Goal: Navigation & Orientation: Find specific page/section

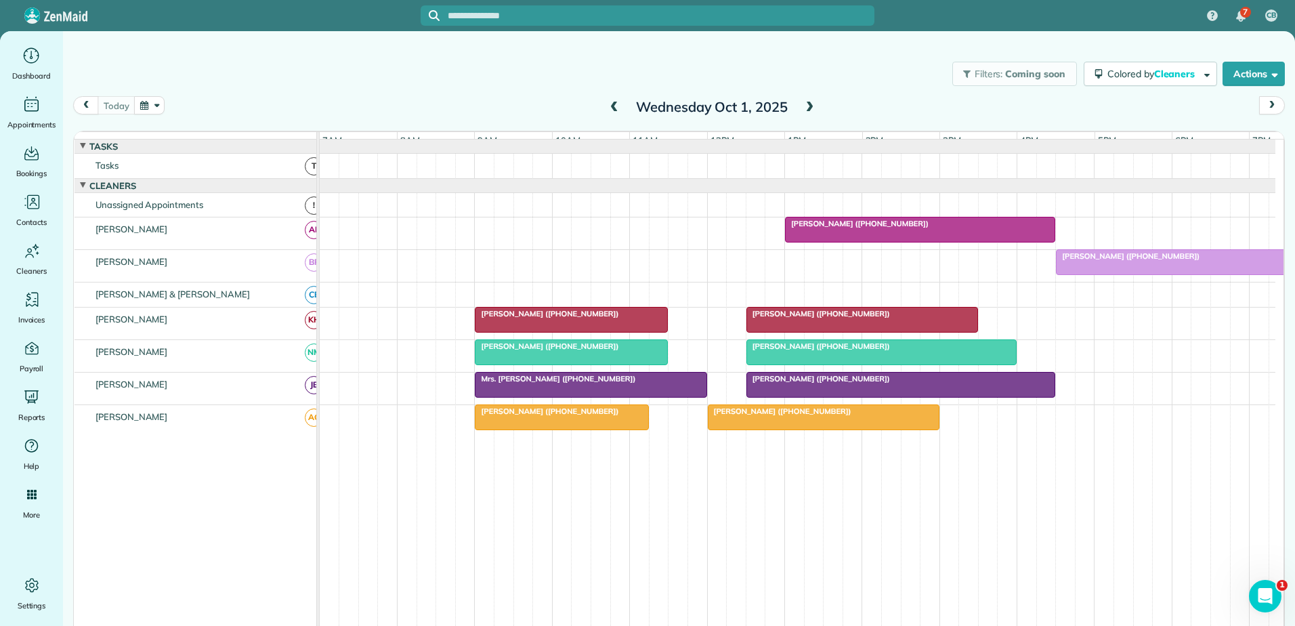
click at [831, 240] on div at bounding box center [920, 229] width 269 height 24
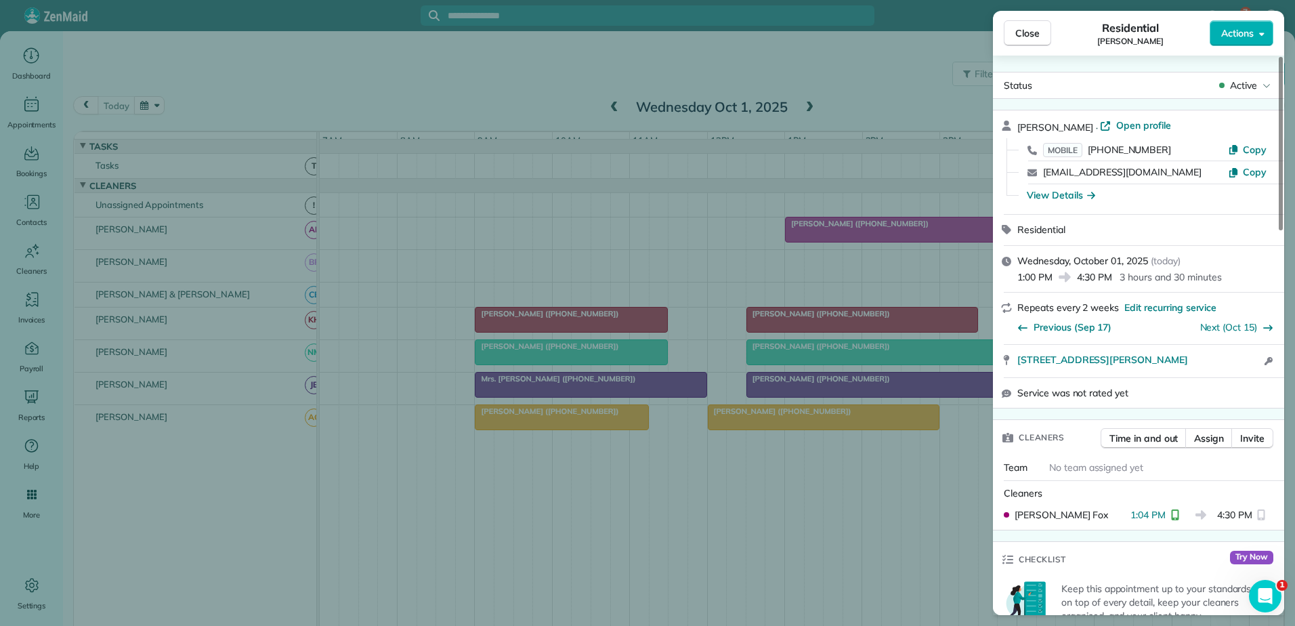
click at [831, 239] on div "Close Residential [PERSON_NAME] Actions Status Active [PERSON_NAME] · Open prof…" at bounding box center [647, 313] width 1295 height 626
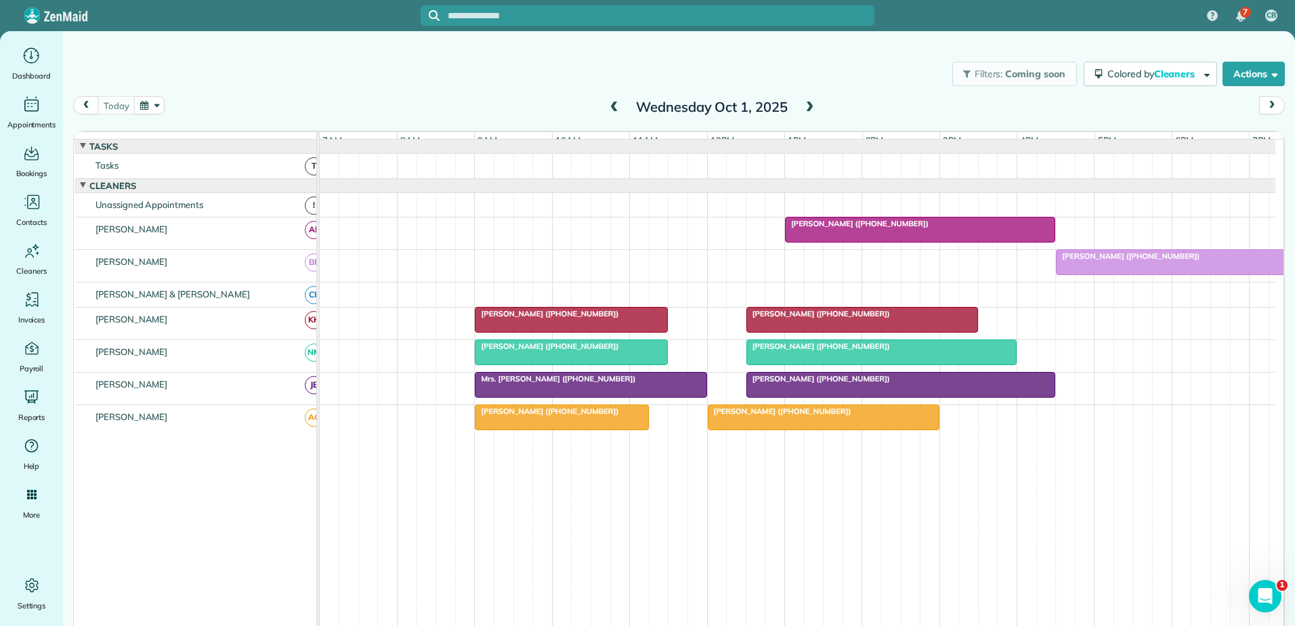
click at [827, 318] on span "[PERSON_NAME] ([PHONE_NUMBER])" at bounding box center [818, 313] width 145 height 9
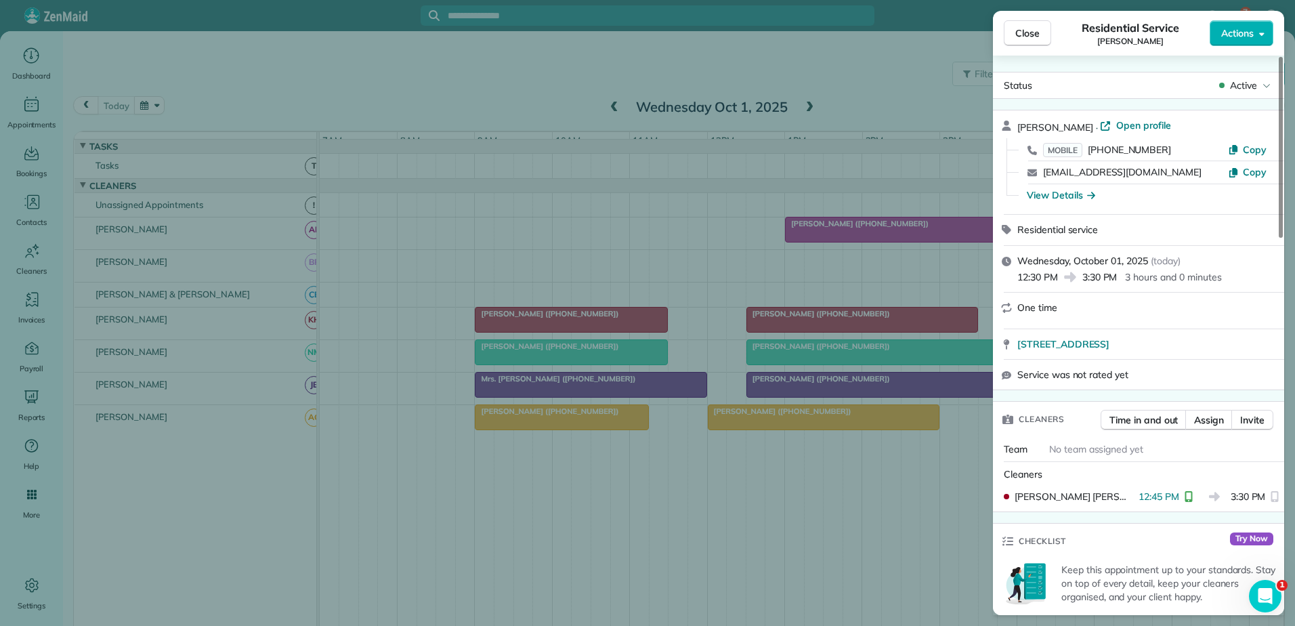
click at [618, 330] on div "Close Residential Service [PERSON_NAME] Actions Status Active [PERSON_NAME] · O…" at bounding box center [647, 313] width 1295 height 626
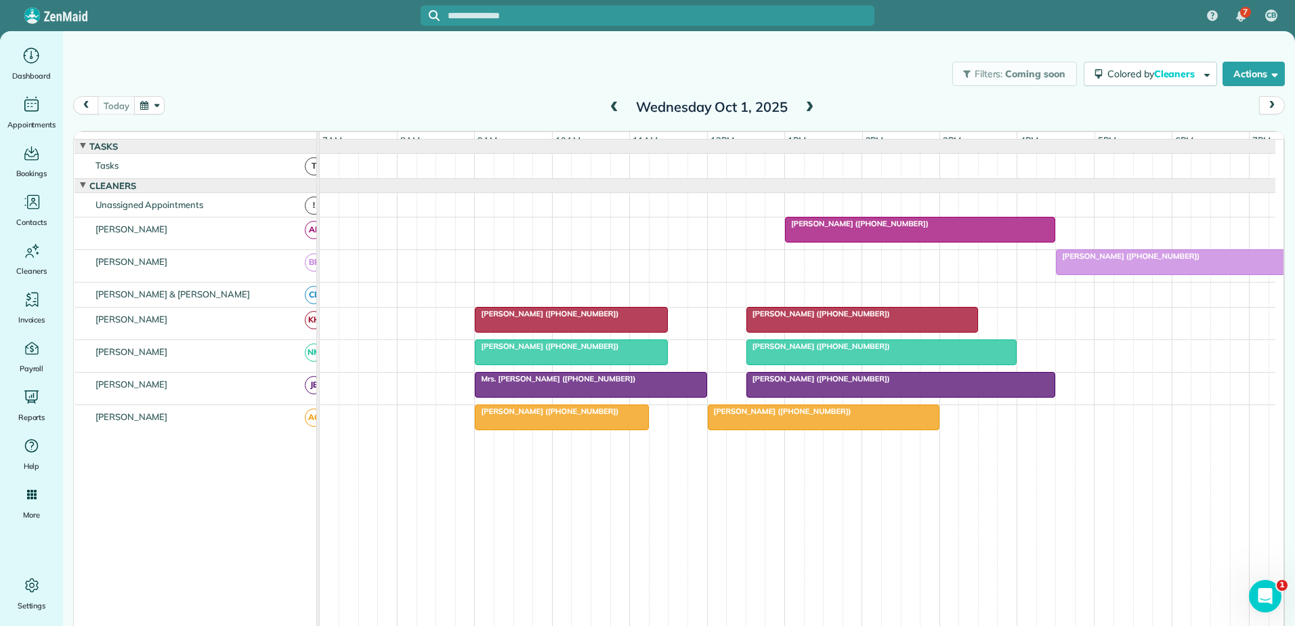
click at [618, 330] on div at bounding box center [572, 320] width 192 height 24
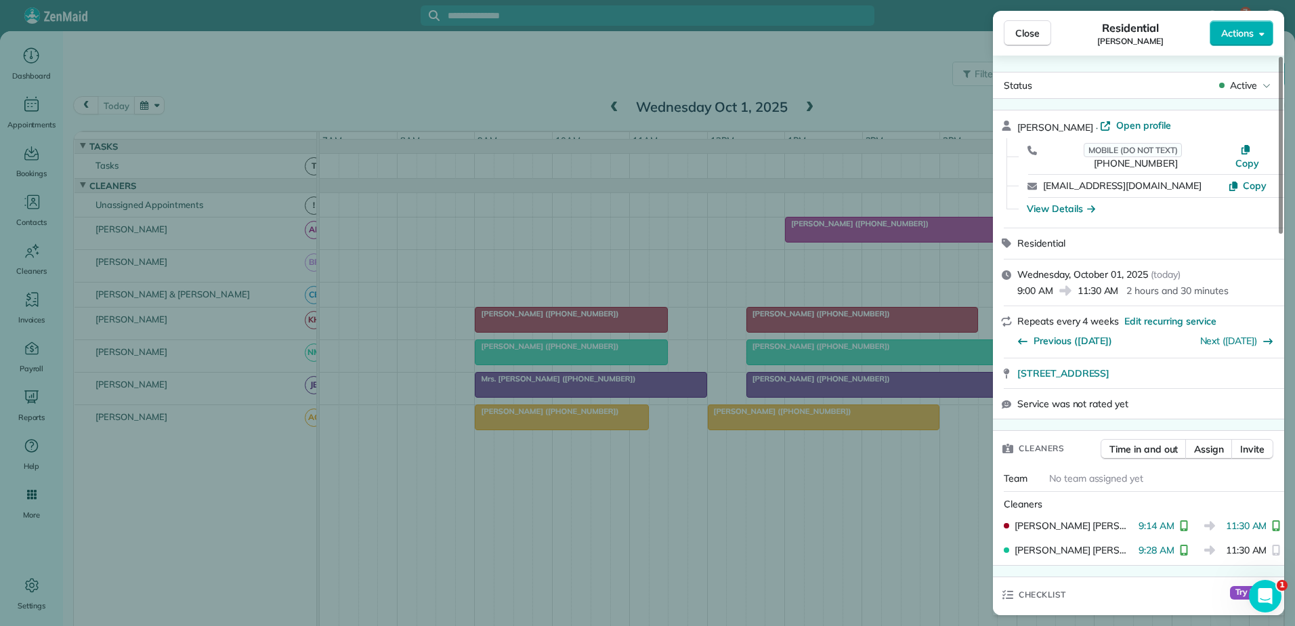
click at [618, 330] on div "Close Residential [PERSON_NAME] Actions Status Active [PERSON_NAME][GEOGRAPHIC_…" at bounding box center [647, 313] width 1295 height 626
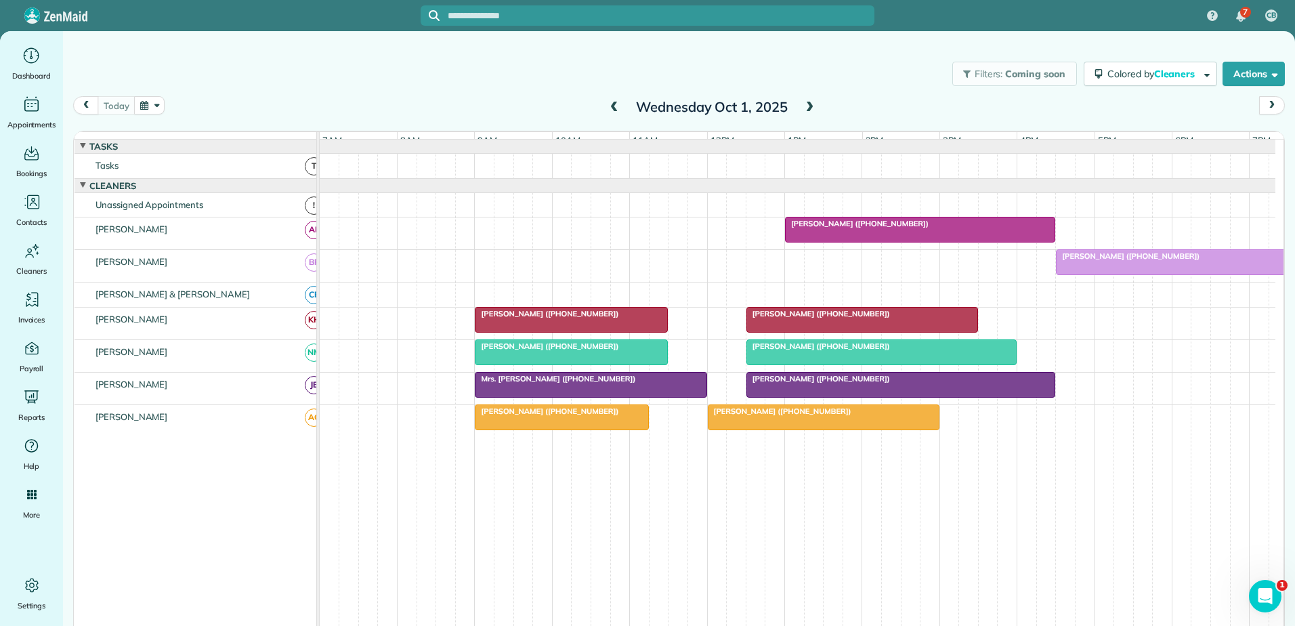
click at [773, 330] on div at bounding box center [862, 320] width 230 height 24
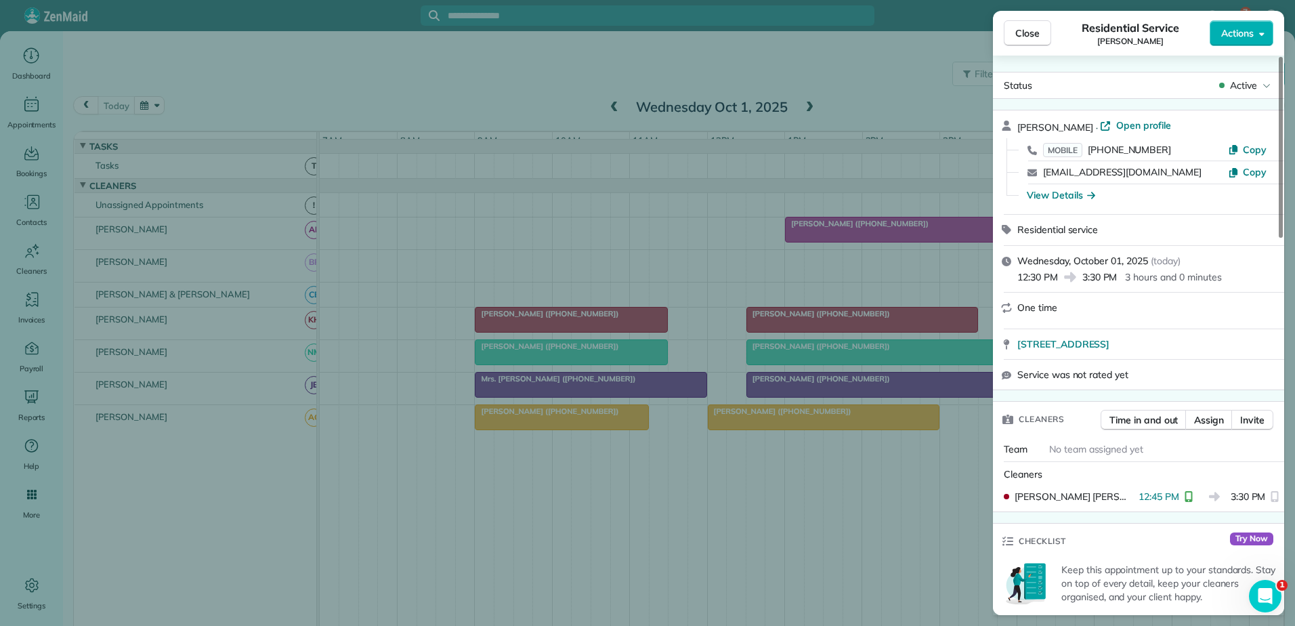
click at [640, 333] on div "Close Residential Service [PERSON_NAME] Actions Status Active [PERSON_NAME] · O…" at bounding box center [647, 313] width 1295 height 626
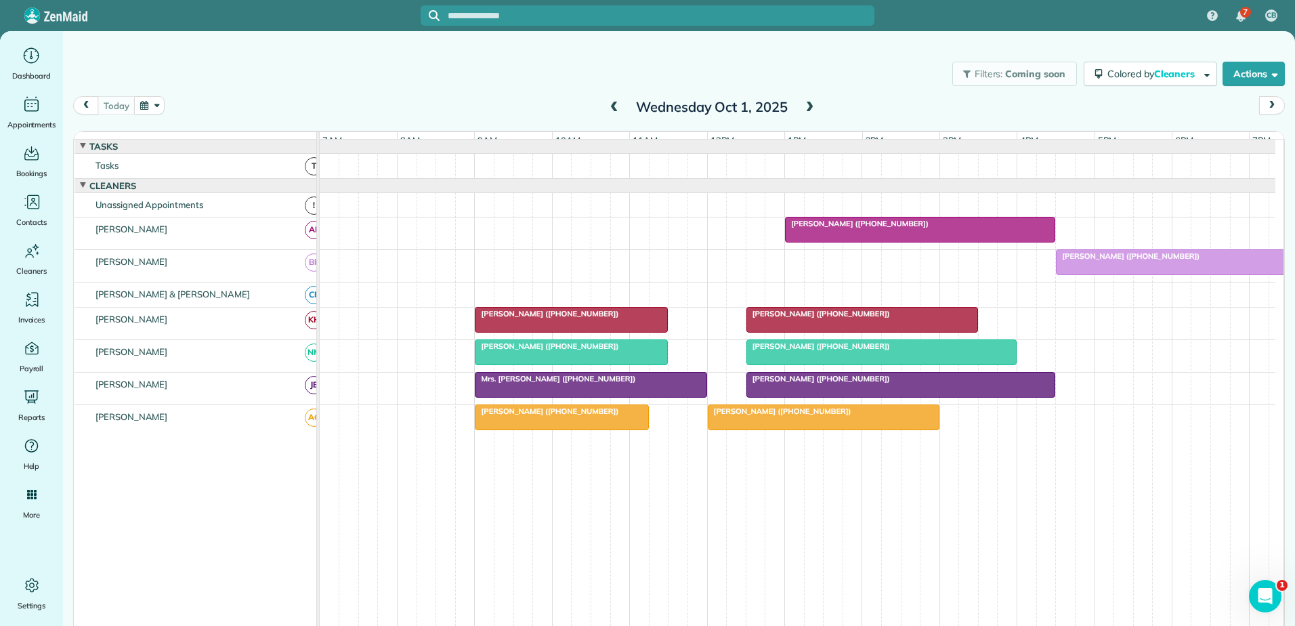
click at [640, 332] on div at bounding box center [572, 320] width 192 height 24
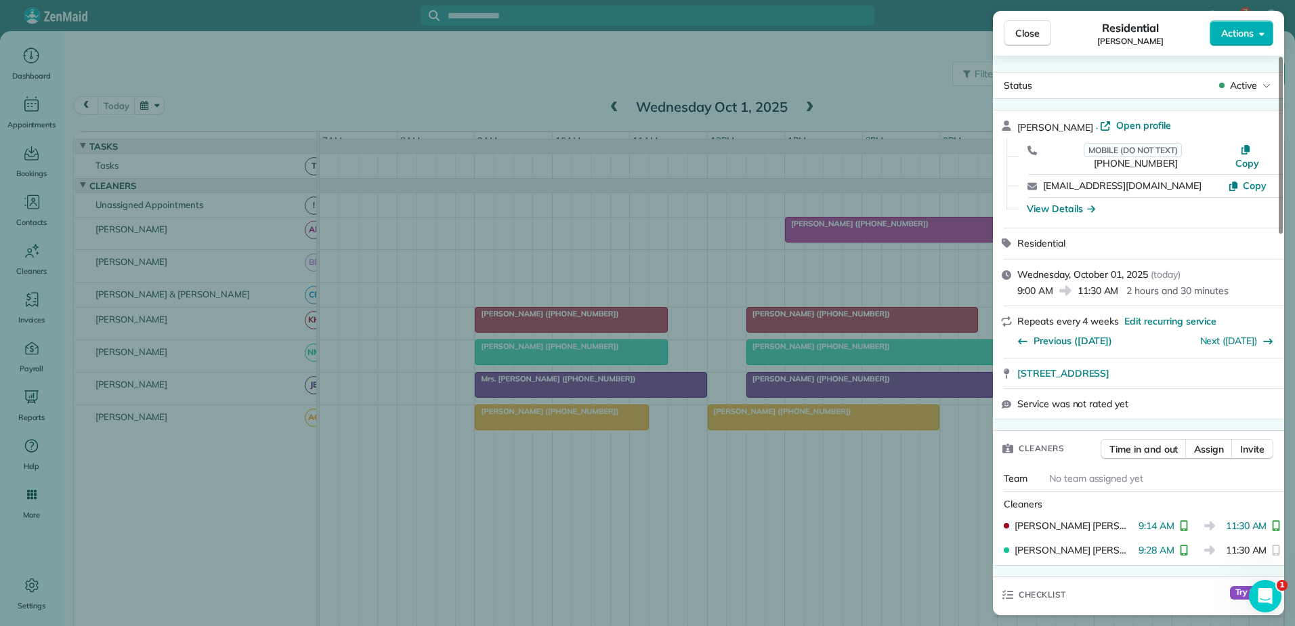
click at [640, 331] on div "Close Residential [PERSON_NAME] Actions Status Active [PERSON_NAME][GEOGRAPHIC_…" at bounding box center [647, 313] width 1295 height 626
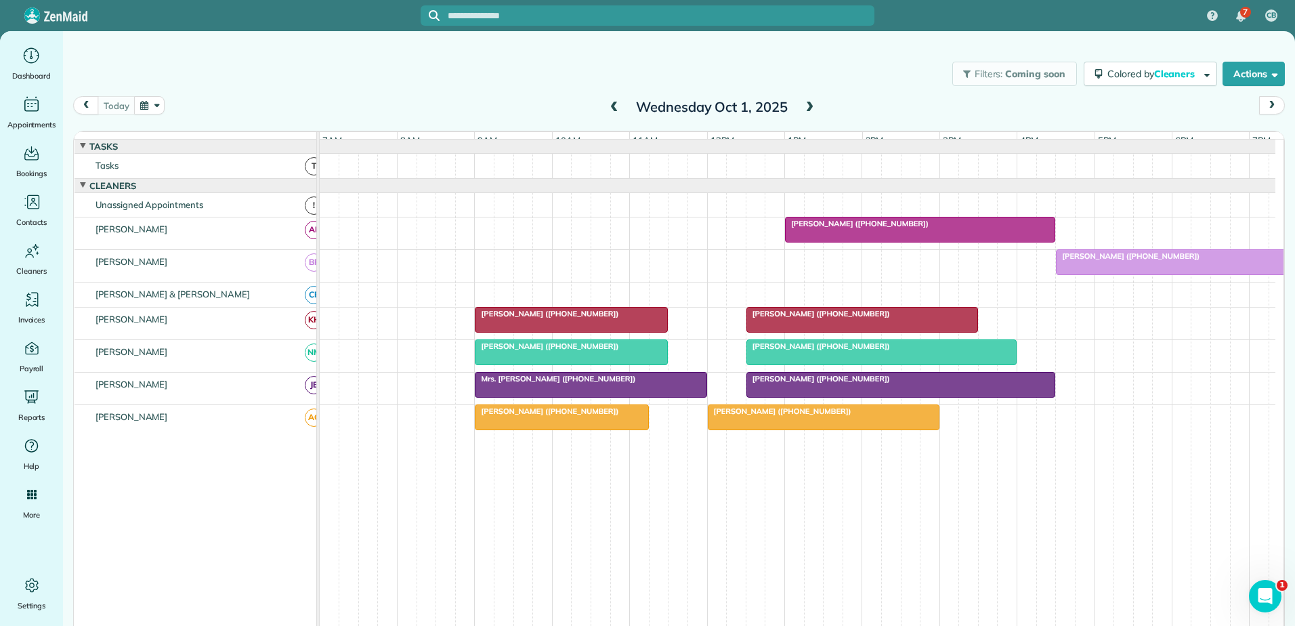
click at [784, 350] on div at bounding box center [881, 352] width 269 height 24
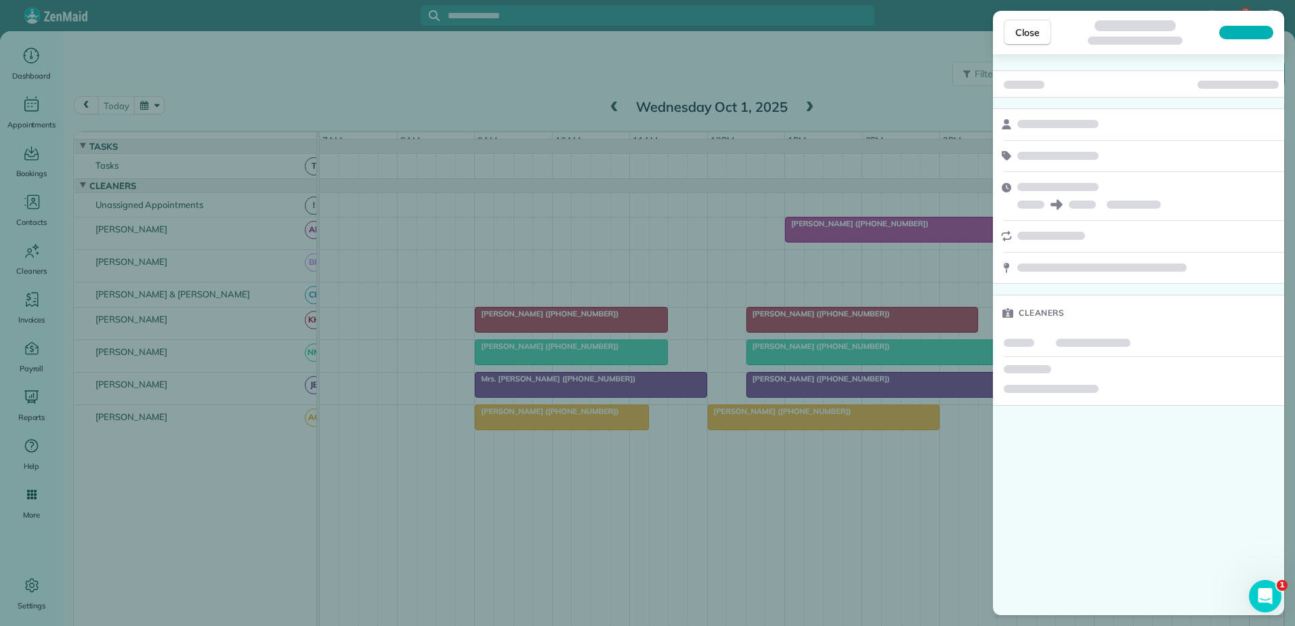
click at [788, 361] on div "Close Cleaners" at bounding box center [647, 313] width 1295 height 626
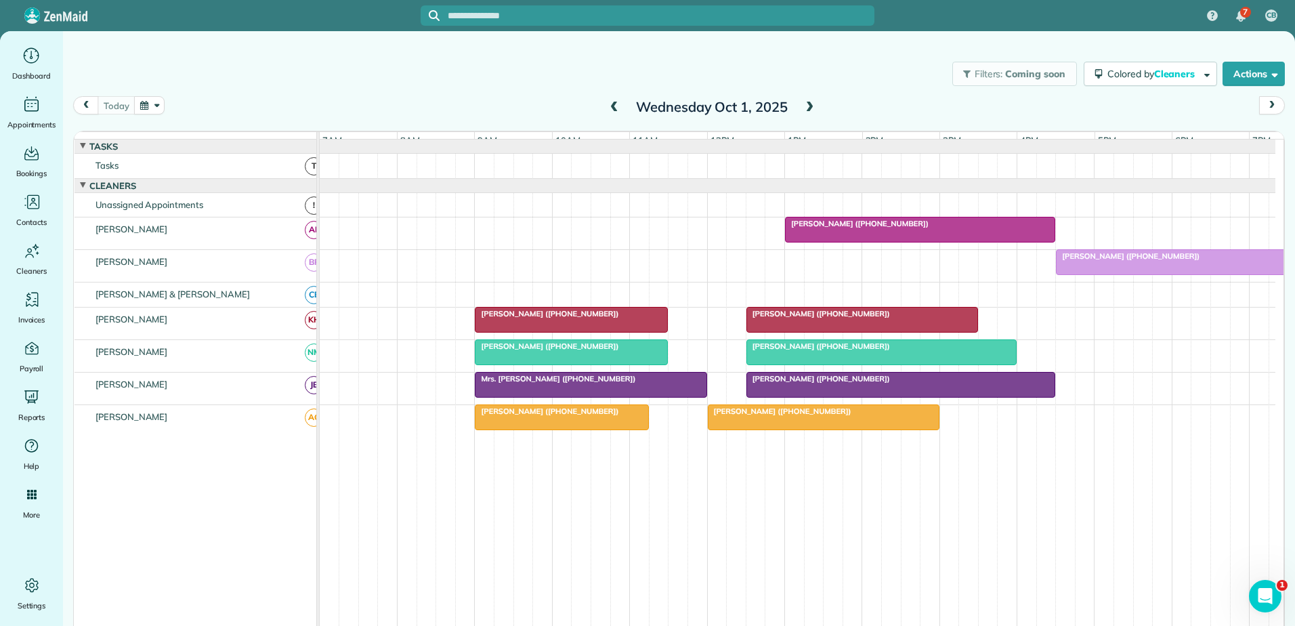
click at [788, 361] on div at bounding box center [881, 352] width 269 height 24
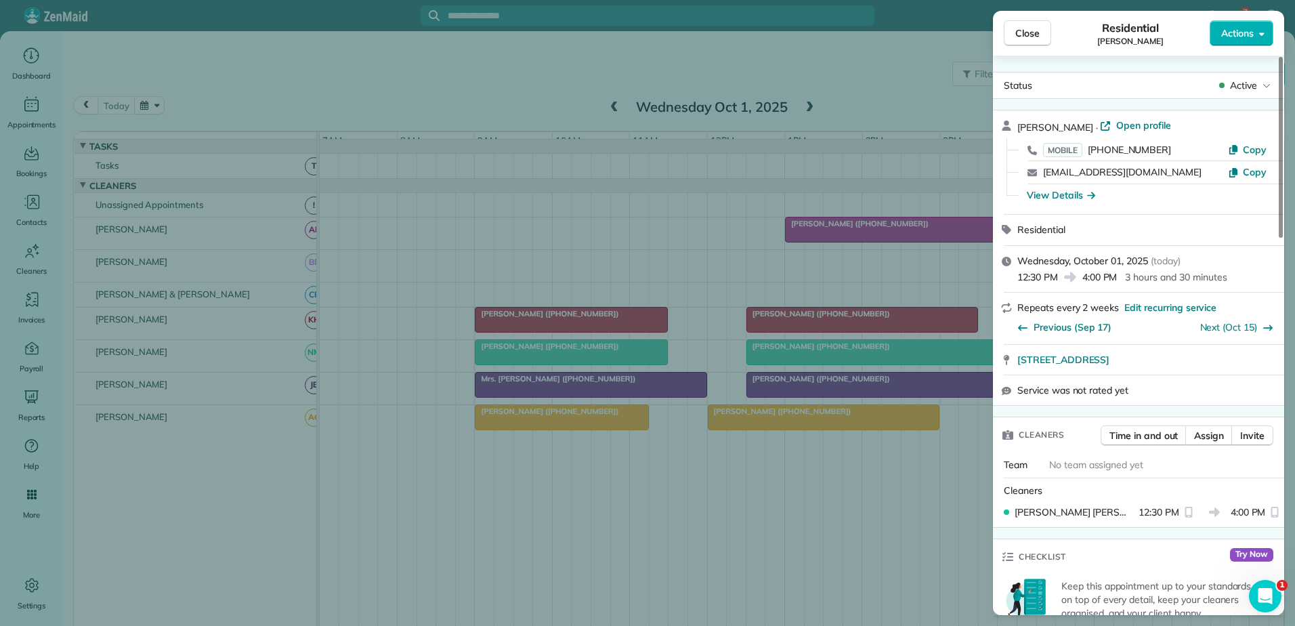
click at [788, 361] on div "Close Residential [PERSON_NAME] Actions Status Active [PERSON_NAME] · Open prof…" at bounding box center [647, 313] width 1295 height 626
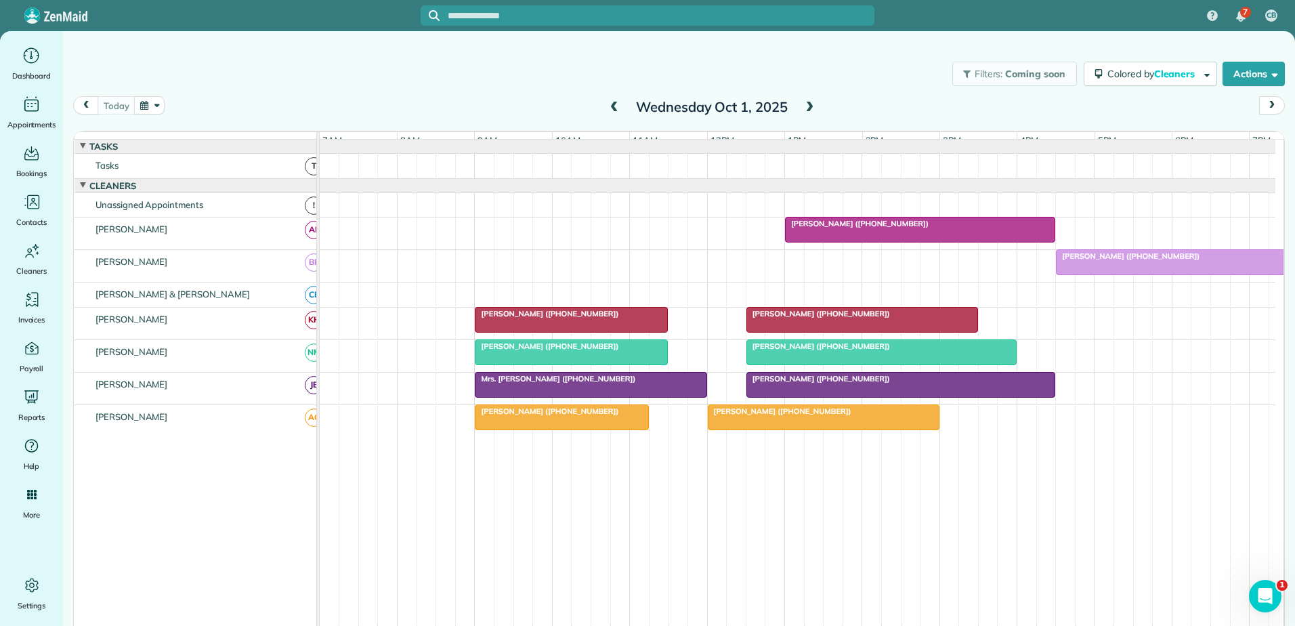
click at [780, 395] on div at bounding box center [901, 385] width 308 height 24
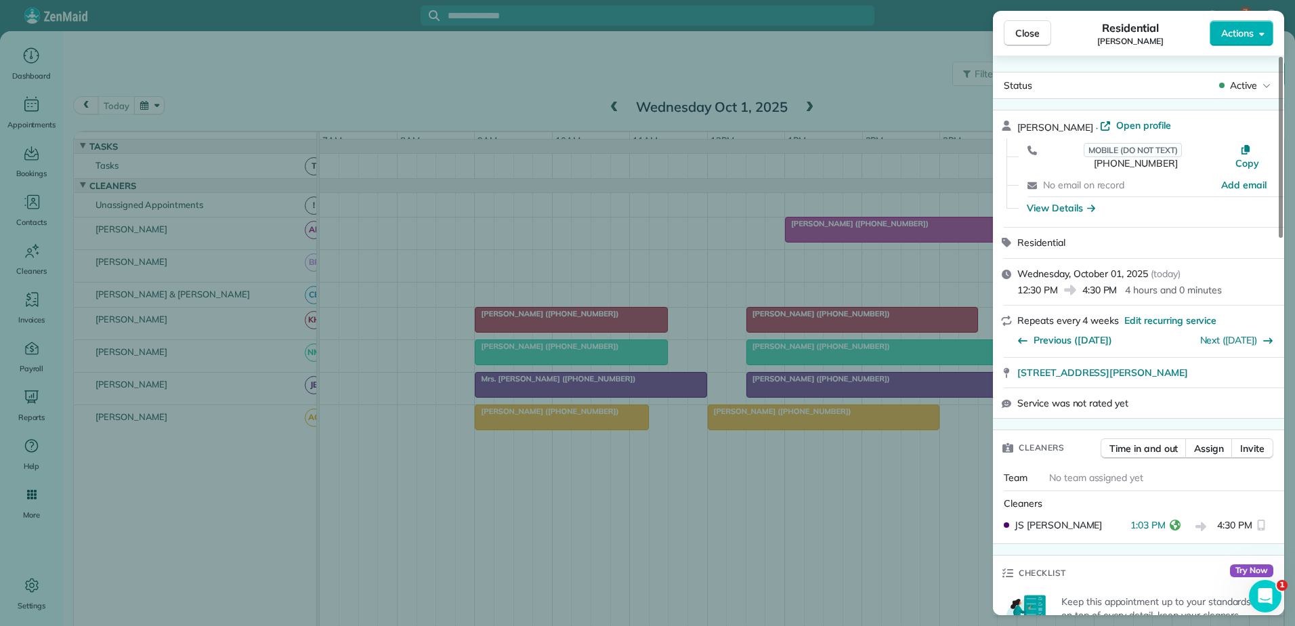
click at [780, 395] on div "Close Residential [PERSON_NAME] Actions Status Active [PERSON_NAME] · Open prof…" at bounding box center [647, 313] width 1295 height 626
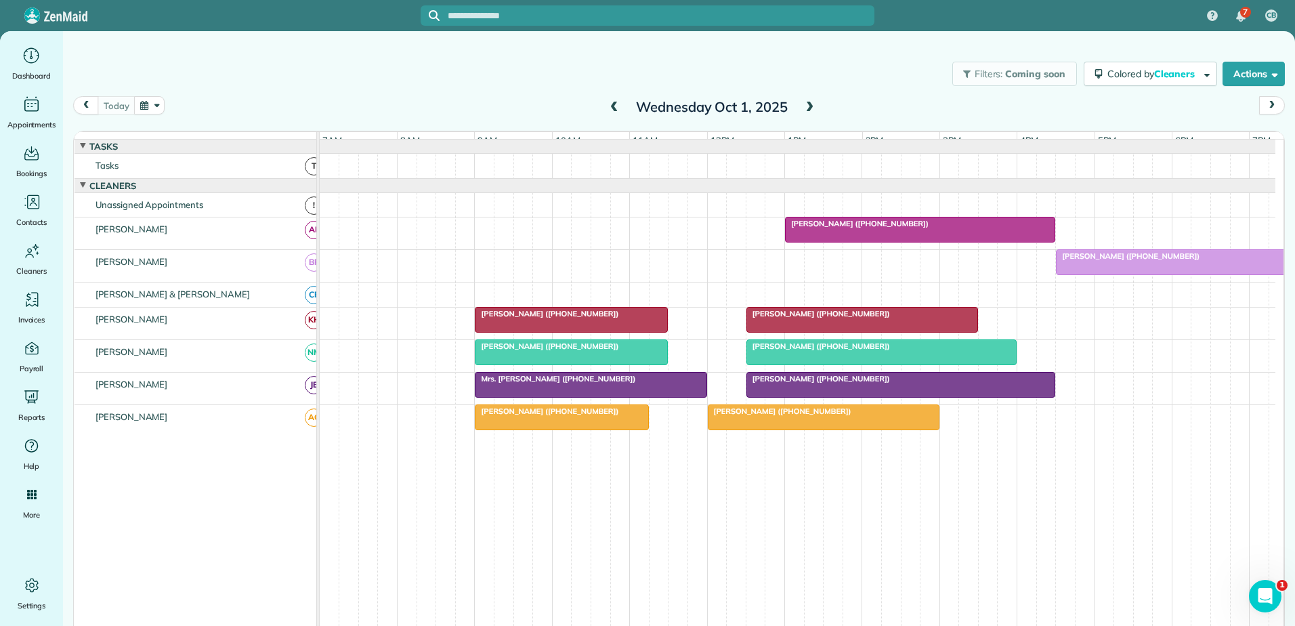
click at [769, 416] on span "[PERSON_NAME] ([PHONE_NUMBER])" at bounding box center [779, 410] width 145 height 9
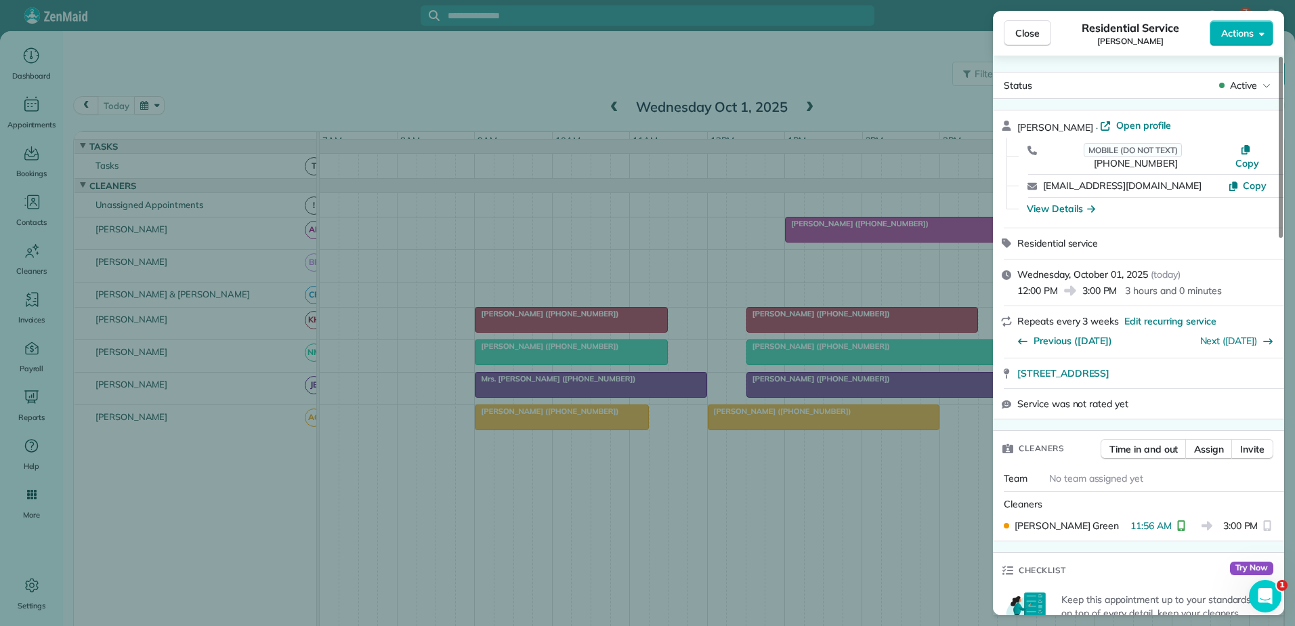
click at [769, 424] on div "Close Residential Service [PERSON_NAME] Actions Status Active [PERSON_NAME] · O…" at bounding box center [647, 313] width 1295 height 626
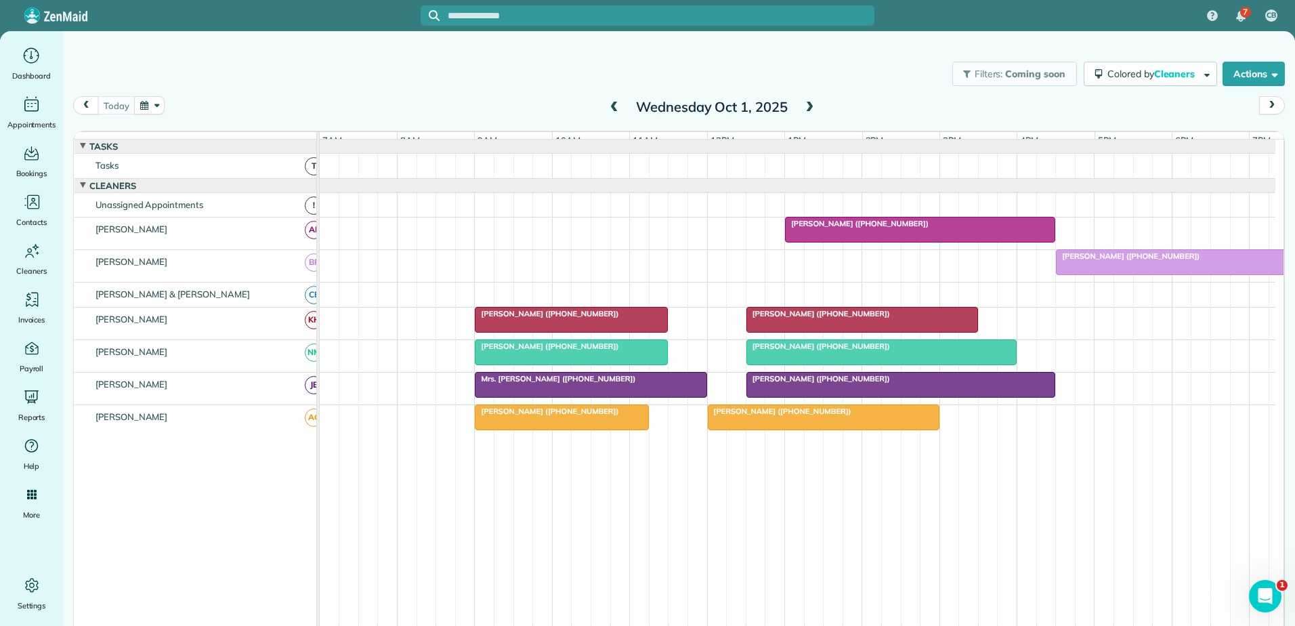
click at [645, 318] on div "[PERSON_NAME] ([PHONE_NUMBER])" at bounding box center [571, 313] width 185 height 9
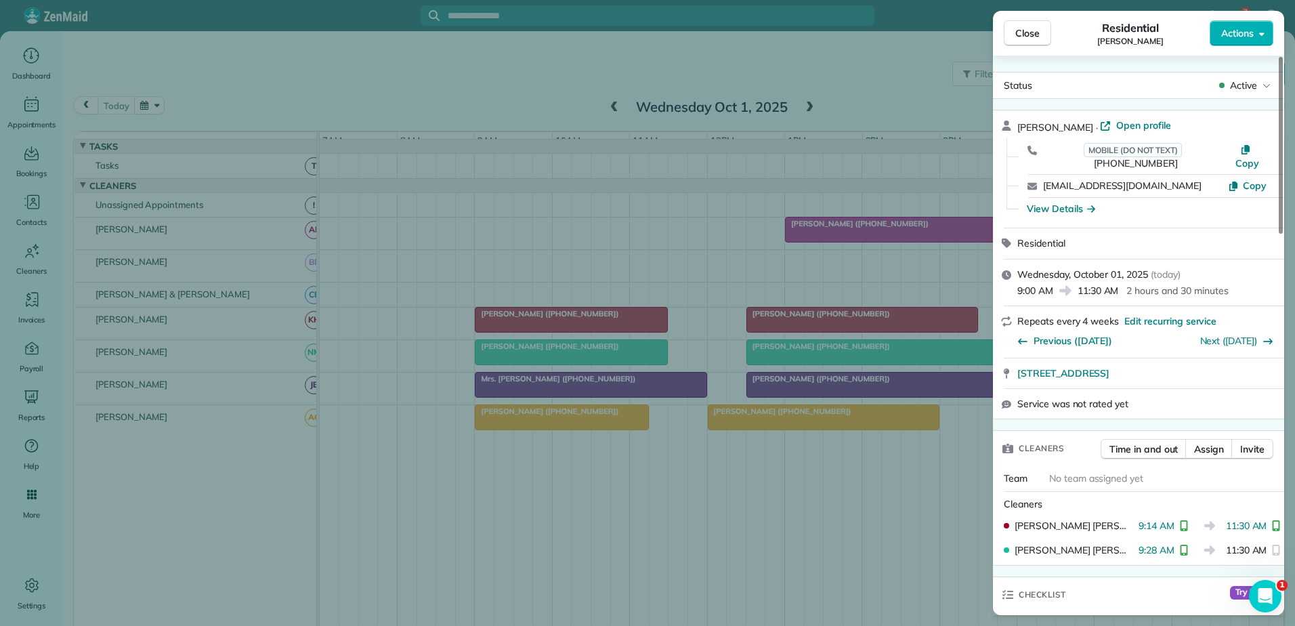
click at [645, 326] on div "Close Residential [PERSON_NAME] Actions Status Active [PERSON_NAME][GEOGRAPHIC_…" at bounding box center [647, 313] width 1295 height 626
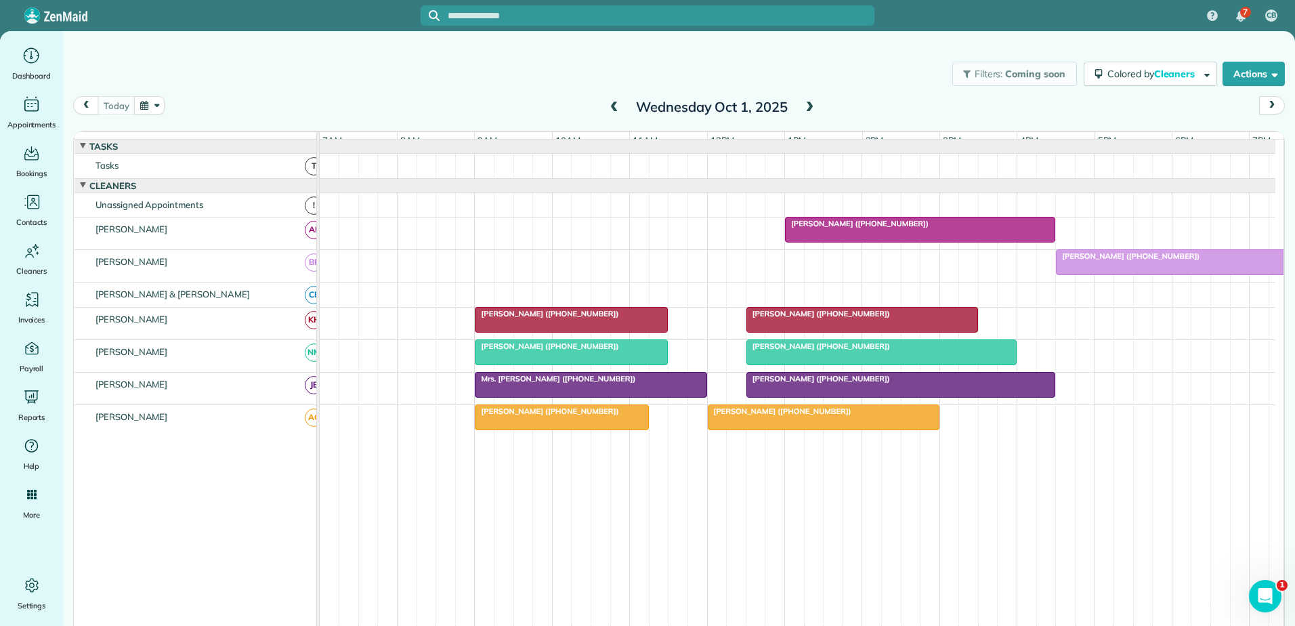
click at [780, 318] on span "[PERSON_NAME] ([PHONE_NUMBER])" at bounding box center [818, 313] width 145 height 9
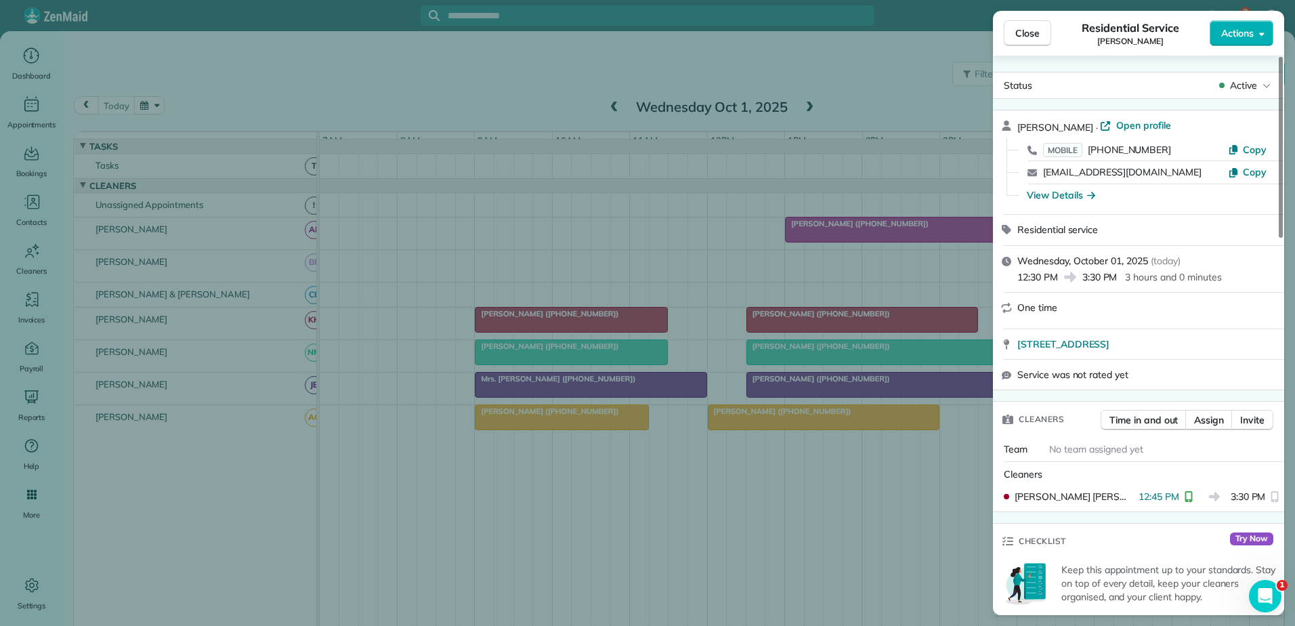
click at [787, 318] on div "Close Residential Service [PERSON_NAME] Actions Status Active [PERSON_NAME] · O…" at bounding box center [647, 313] width 1295 height 626
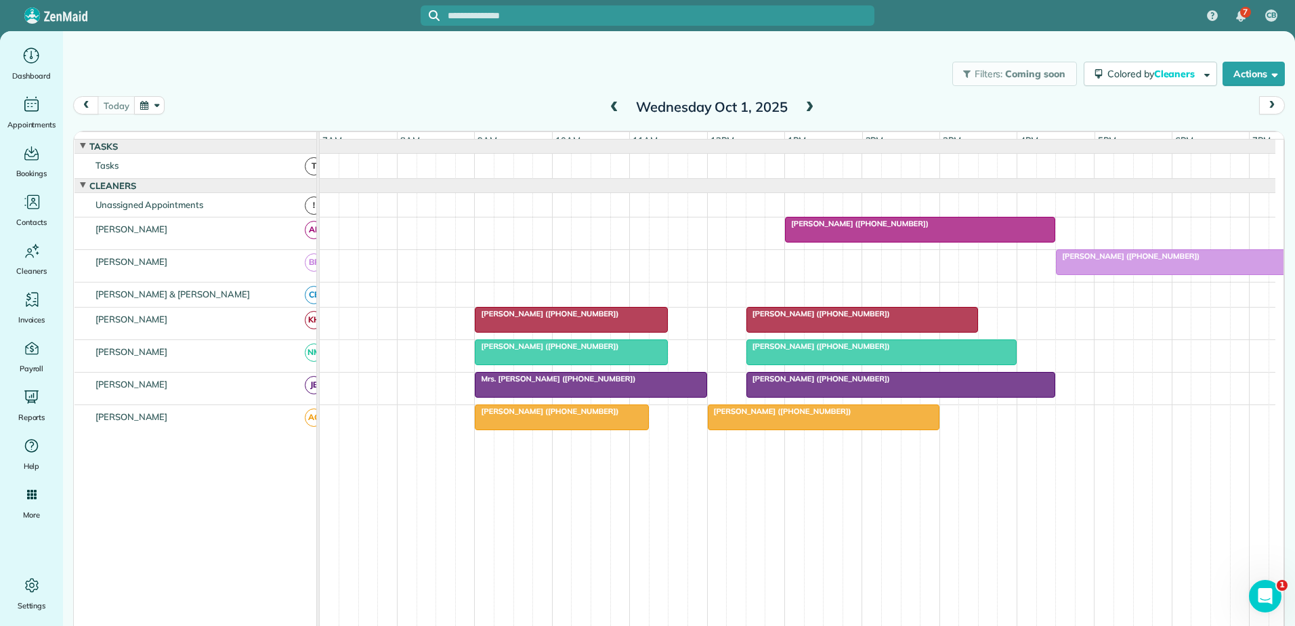
click at [641, 331] on div at bounding box center [572, 320] width 192 height 24
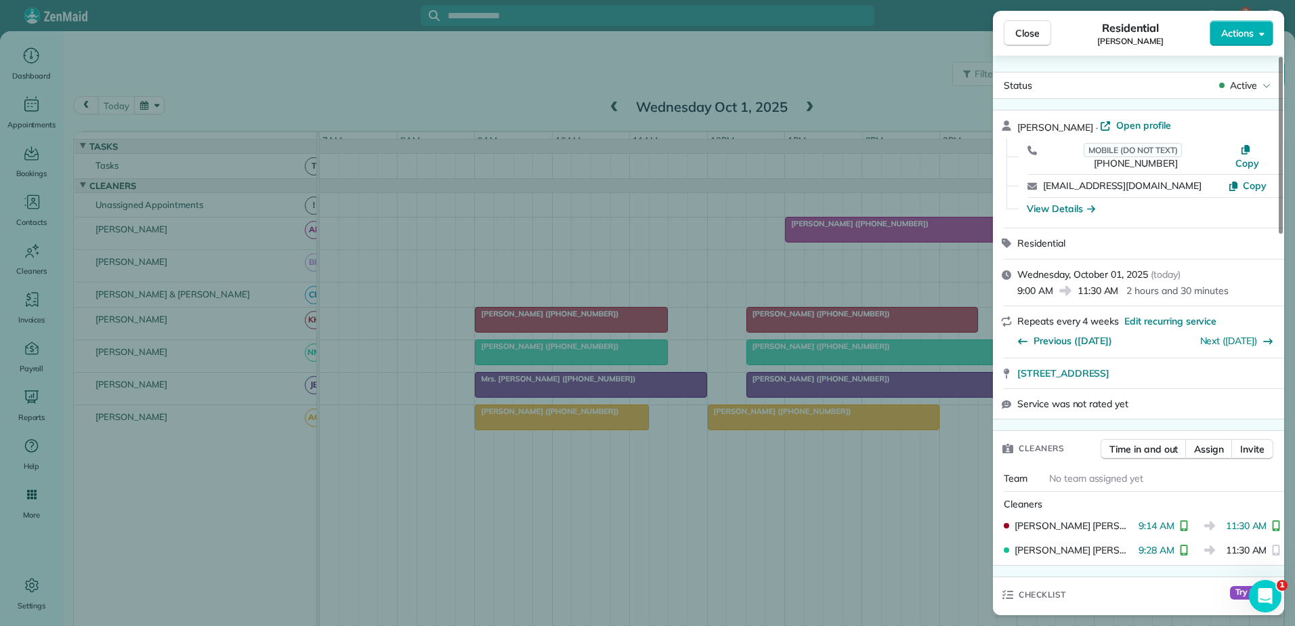
click at [782, 324] on div "Close Residential [PERSON_NAME] Actions Status Active [PERSON_NAME][GEOGRAPHIC_…" at bounding box center [647, 313] width 1295 height 626
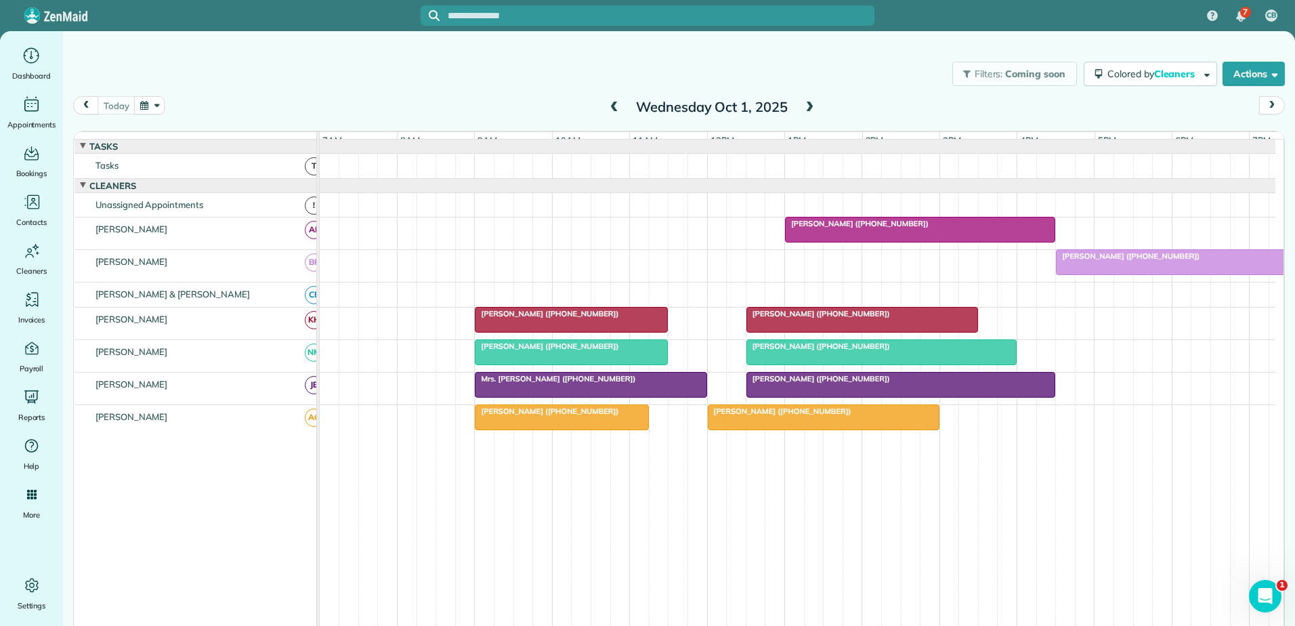
click at [782, 318] on span "[PERSON_NAME] ([PHONE_NUMBER])" at bounding box center [818, 313] width 145 height 9
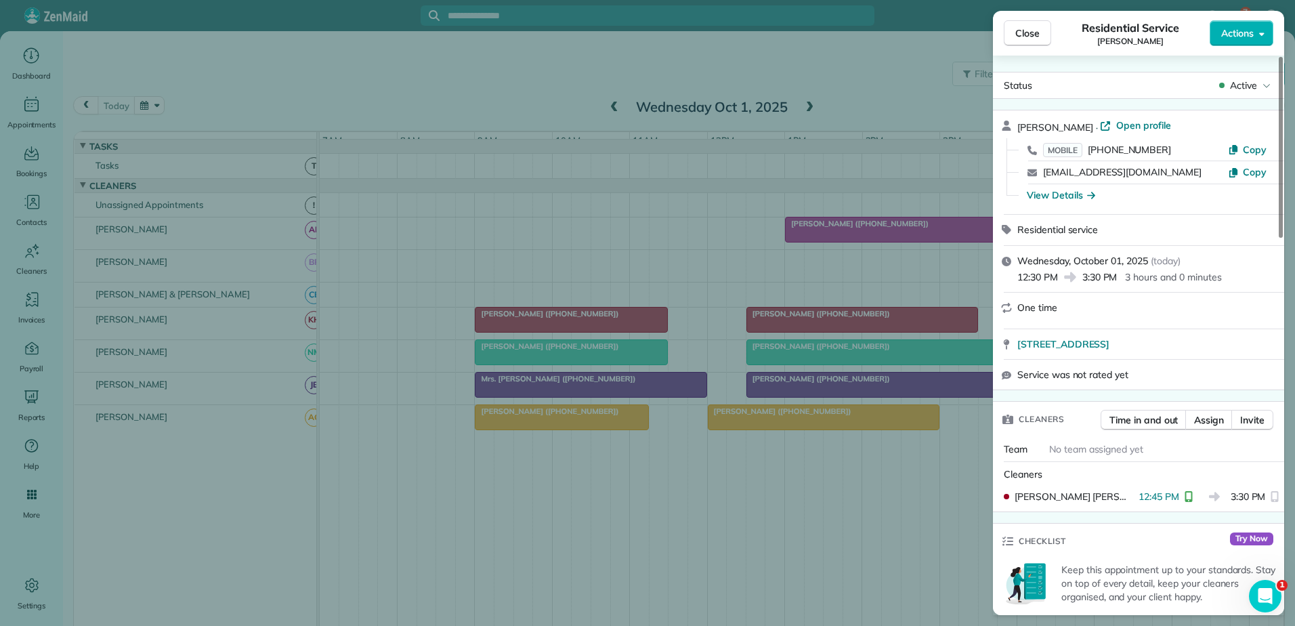
click at [784, 324] on div "Close Residential Service [PERSON_NAME] Actions Status Active [PERSON_NAME] · O…" at bounding box center [647, 313] width 1295 height 626
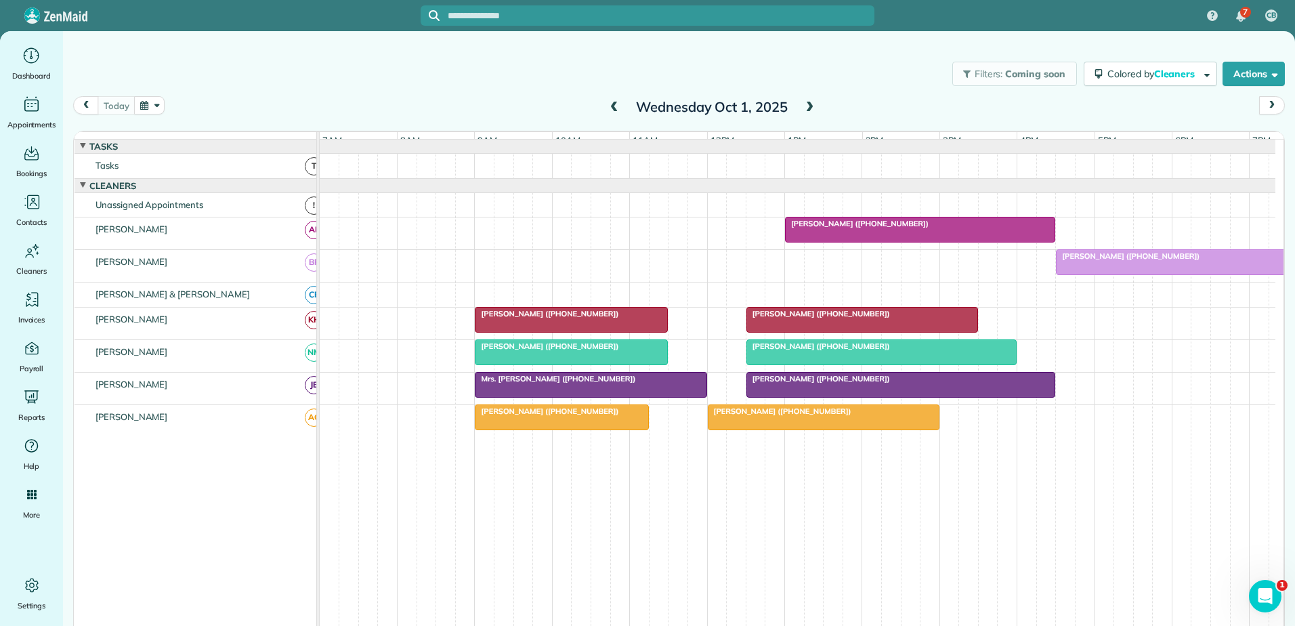
click at [594, 318] on div "[PERSON_NAME] ([PHONE_NUMBER])" at bounding box center [571, 313] width 185 height 9
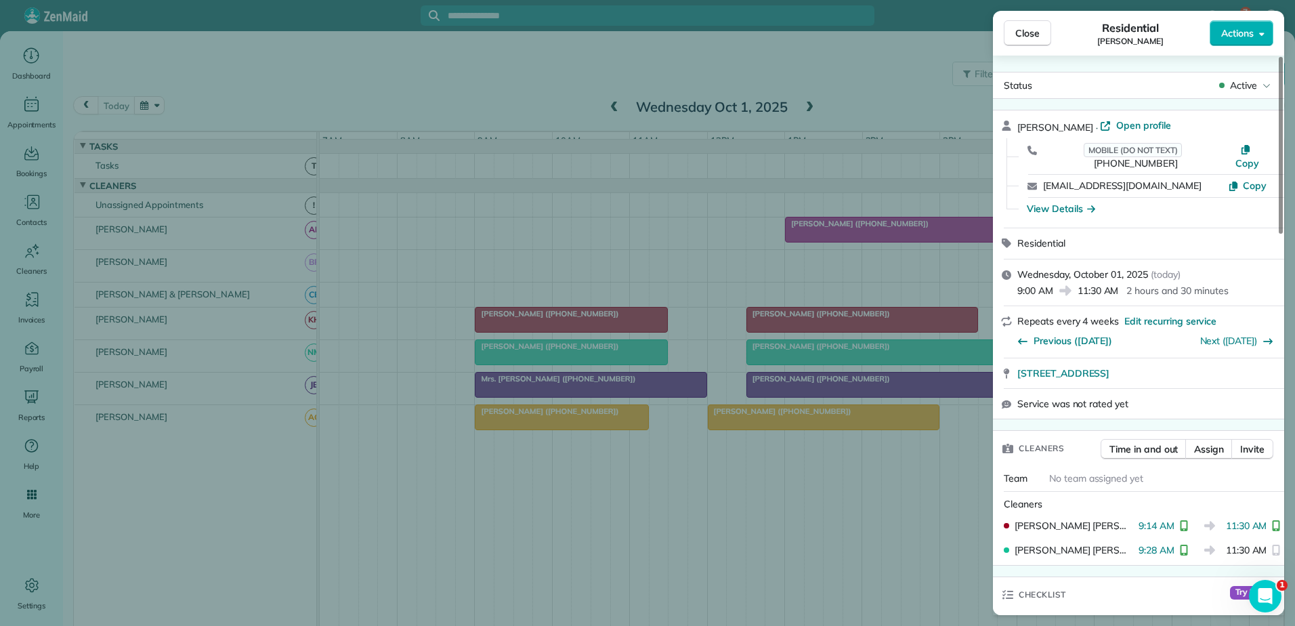
click at [786, 329] on div "Close Residential [PERSON_NAME] Actions Status Active [PERSON_NAME][GEOGRAPHIC_…" at bounding box center [647, 313] width 1295 height 626
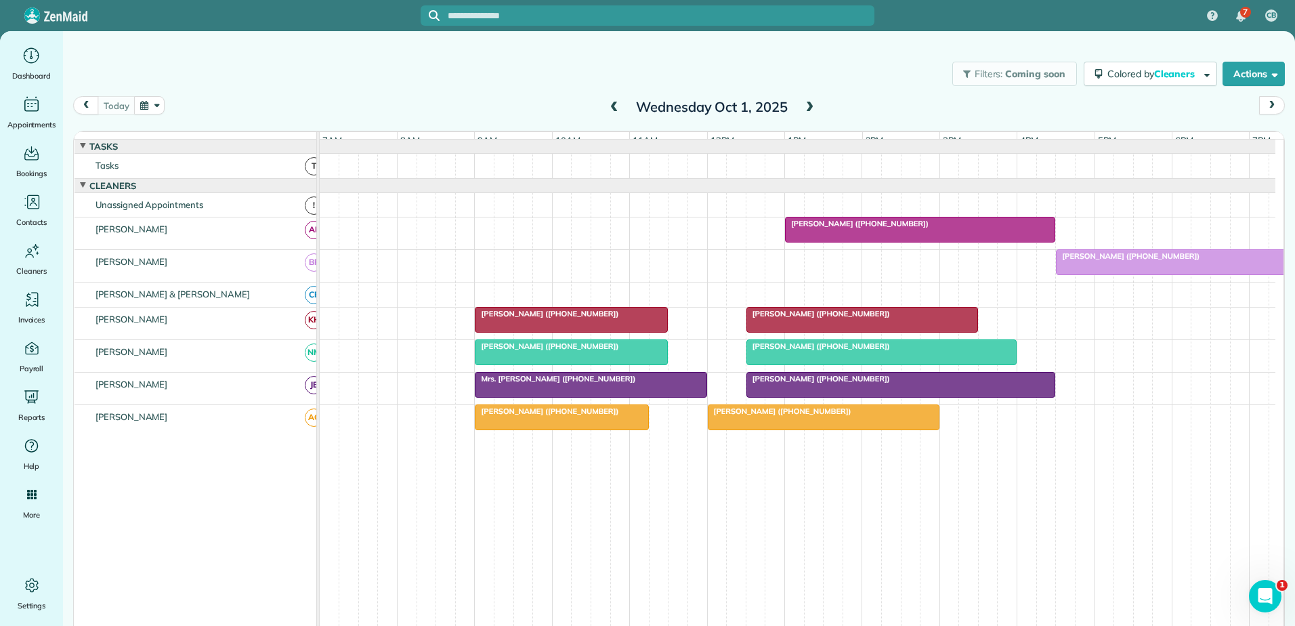
click at [783, 329] on div at bounding box center [862, 320] width 230 height 24
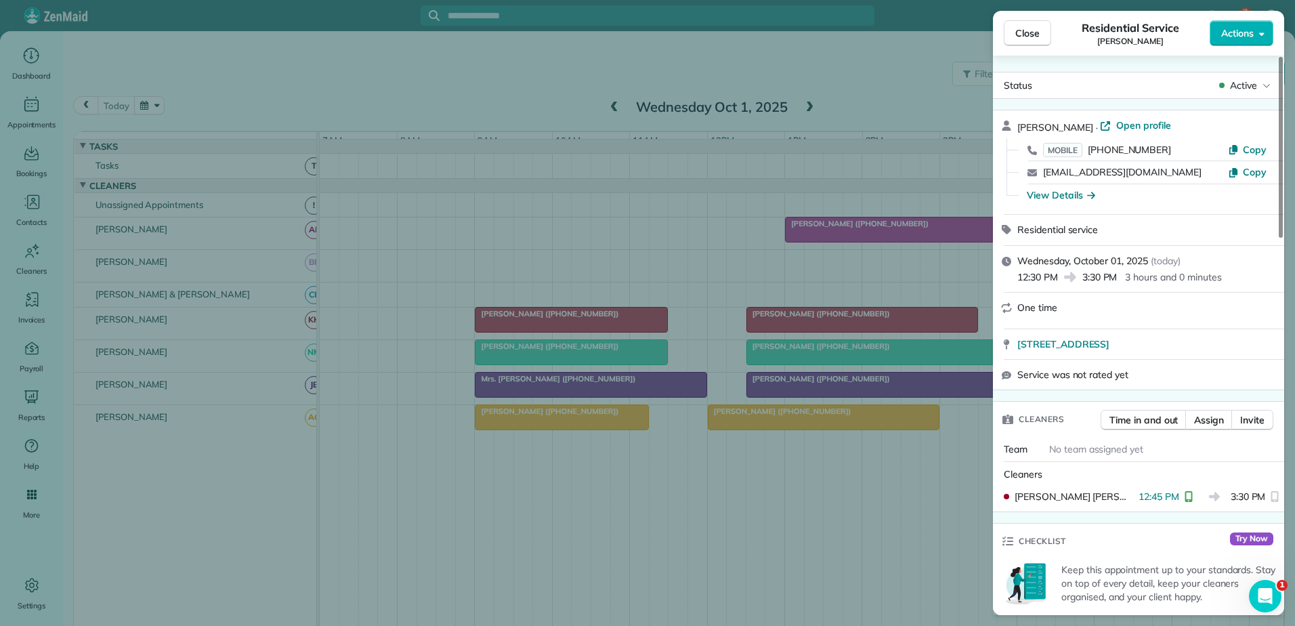
click at [794, 329] on div "Close Residential Service [PERSON_NAME] Actions Status Active [PERSON_NAME] · O…" at bounding box center [647, 313] width 1295 height 626
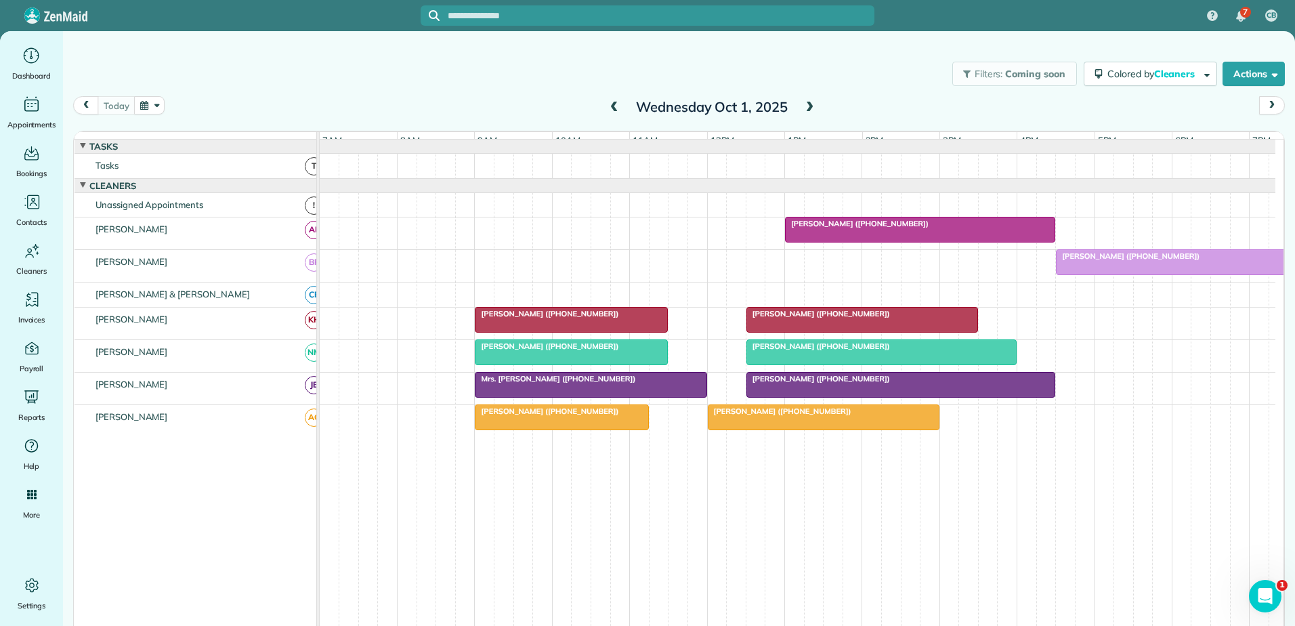
click at [646, 318] on div "[PERSON_NAME] ([PHONE_NUMBER])" at bounding box center [571, 313] width 185 height 9
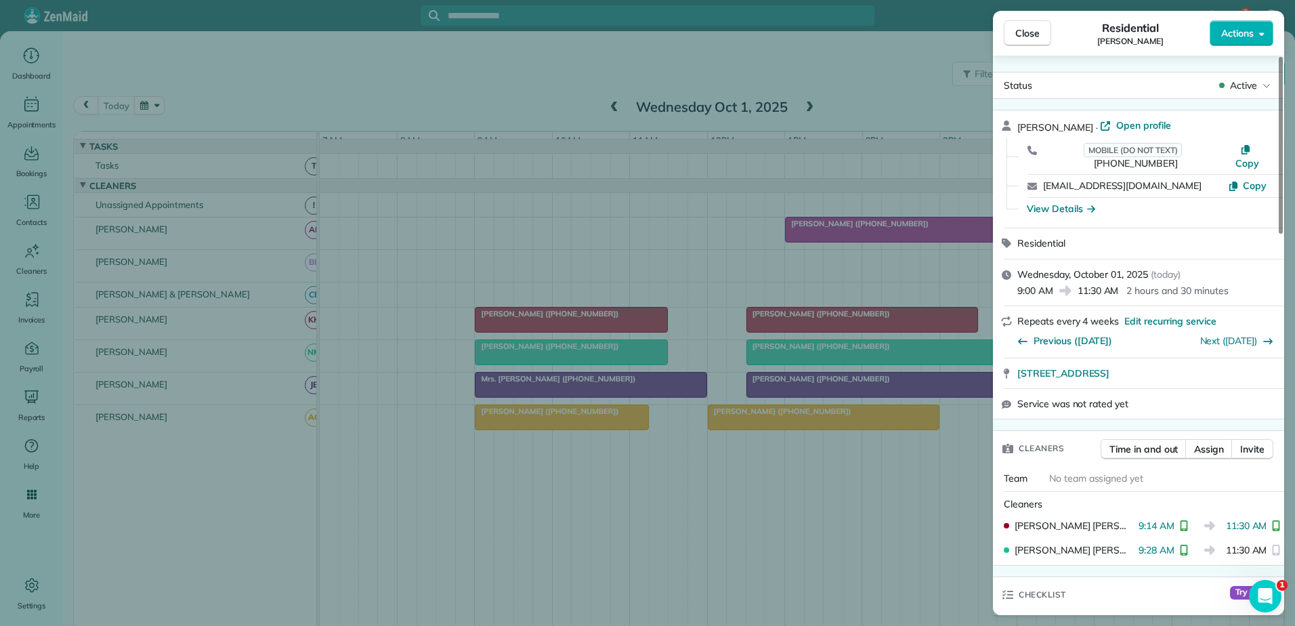
click at [641, 324] on div "Close Residential [PERSON_NAME] Actions Status Active [PERSON_NAME][GEOGRAPHIC_…" at bounding box center [647, 313] width 1295 height 626
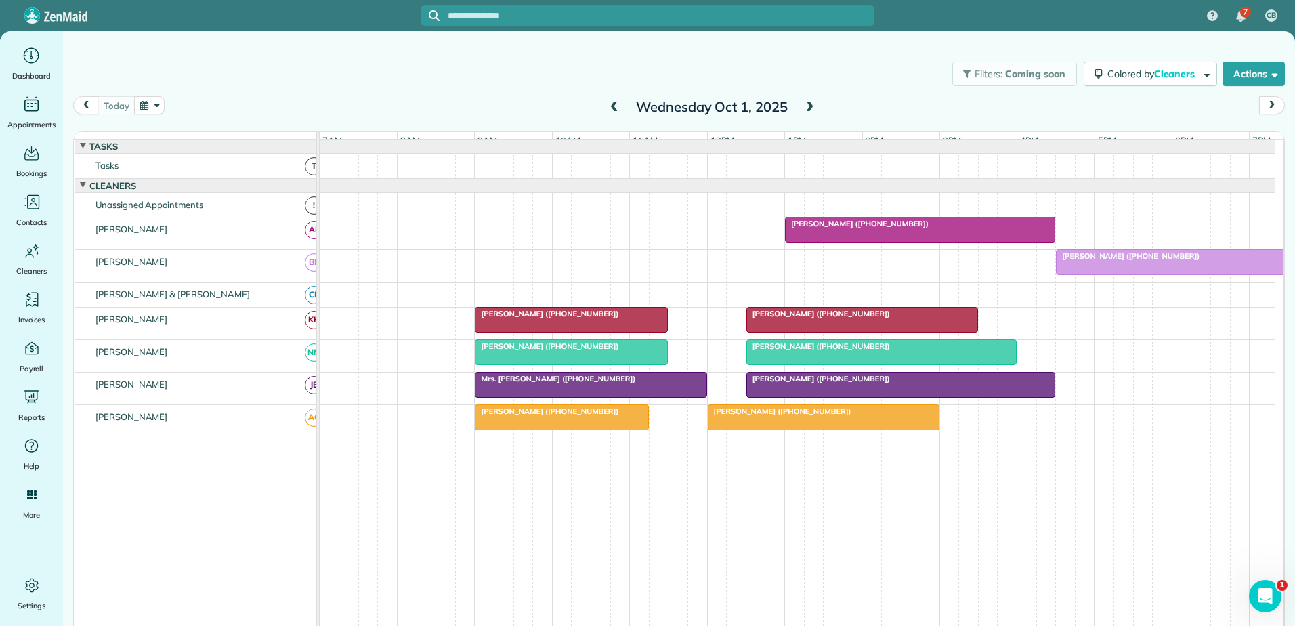
click at [782, 318] on span "[PERSON_NAME] ([PHONE_NUMBER])" at bounding box center [818, 313] width 145 height 9
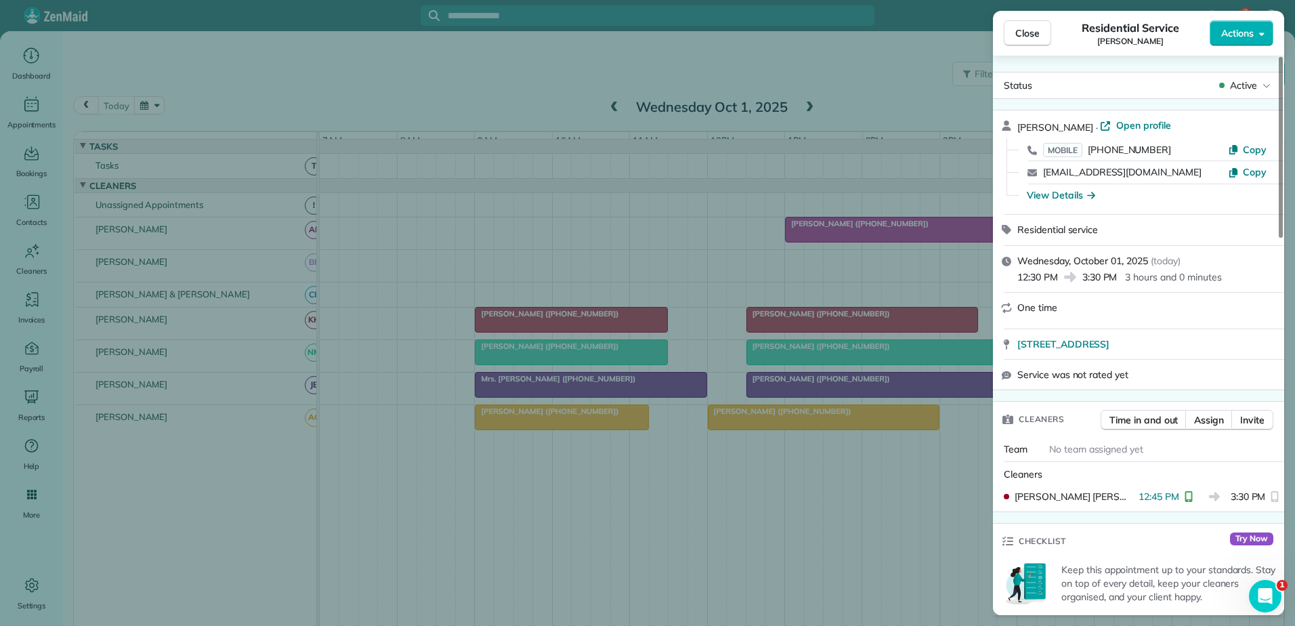
click at [618, 327] on div "Close Residential Service [PERSON_NAME] Actions Status Active [PERSON_NAME] · O…" at bounding box center [647, 313] width 1295 height 626
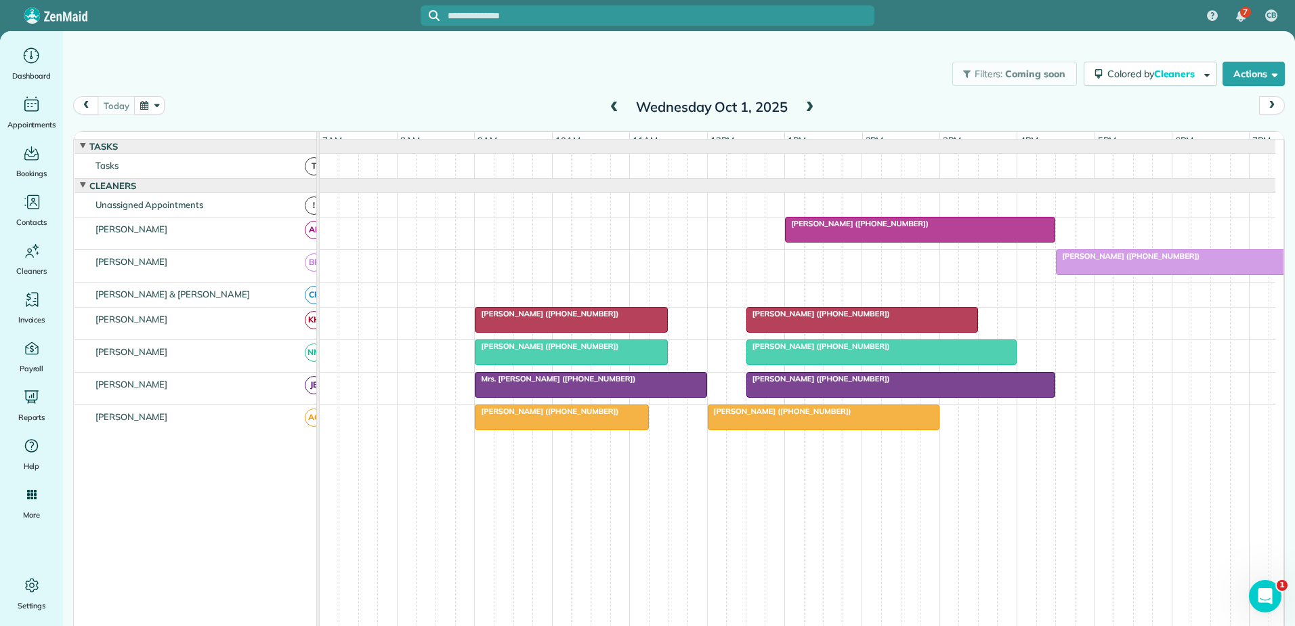
click at [618, 327] on div at bounding box center [647, 313] width 1295 height 626
click at [618, 318] on div "[PERSON_NAME] ([PHONE_NUMBER])" at bounding box center [571, 313] width 185 height 9
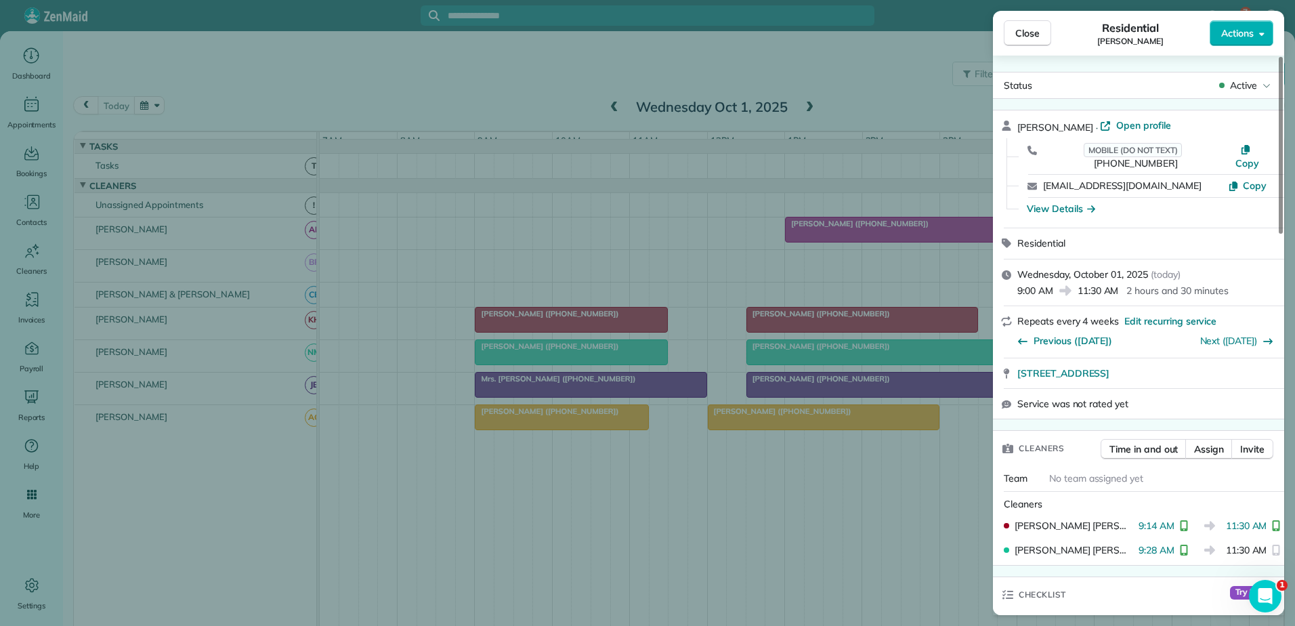
click at [809, 330] on div "Close Residential [PERSON_NAME] Actions Status Active [PERSON_NAME][GEOGRAPHIC_…" at bounding box center [647, 313] width 1295 height 626
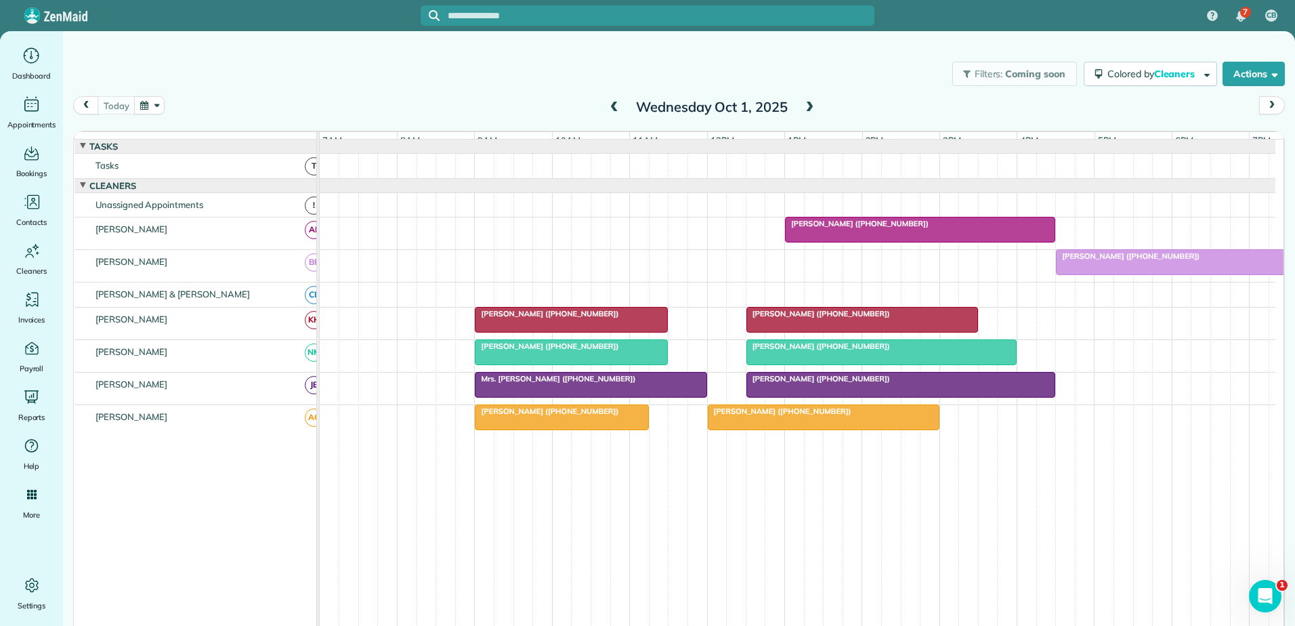
click at [809, 329] on div at bounding box center [862, 320] width 230 height 24
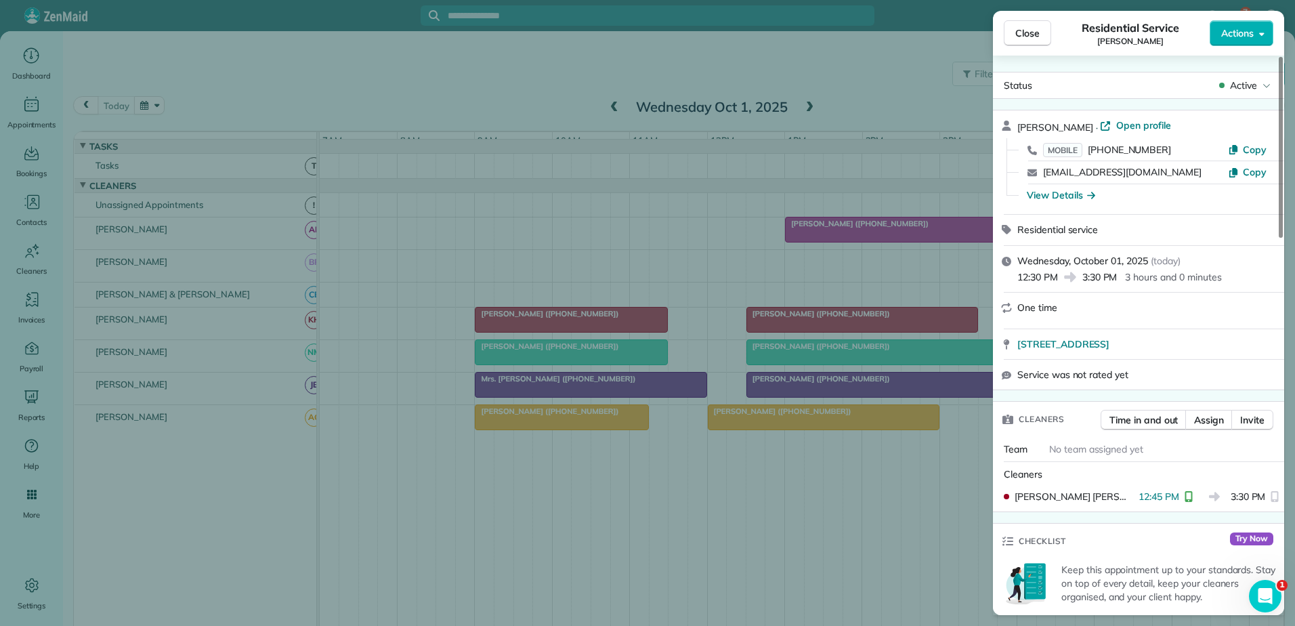
click at [671, 210] on div "Close Residential Service [PERSON_NAME] Actions Status Active [PERSON_NAME] · O…" at bounding box center [647, 313] width 1295 height 626
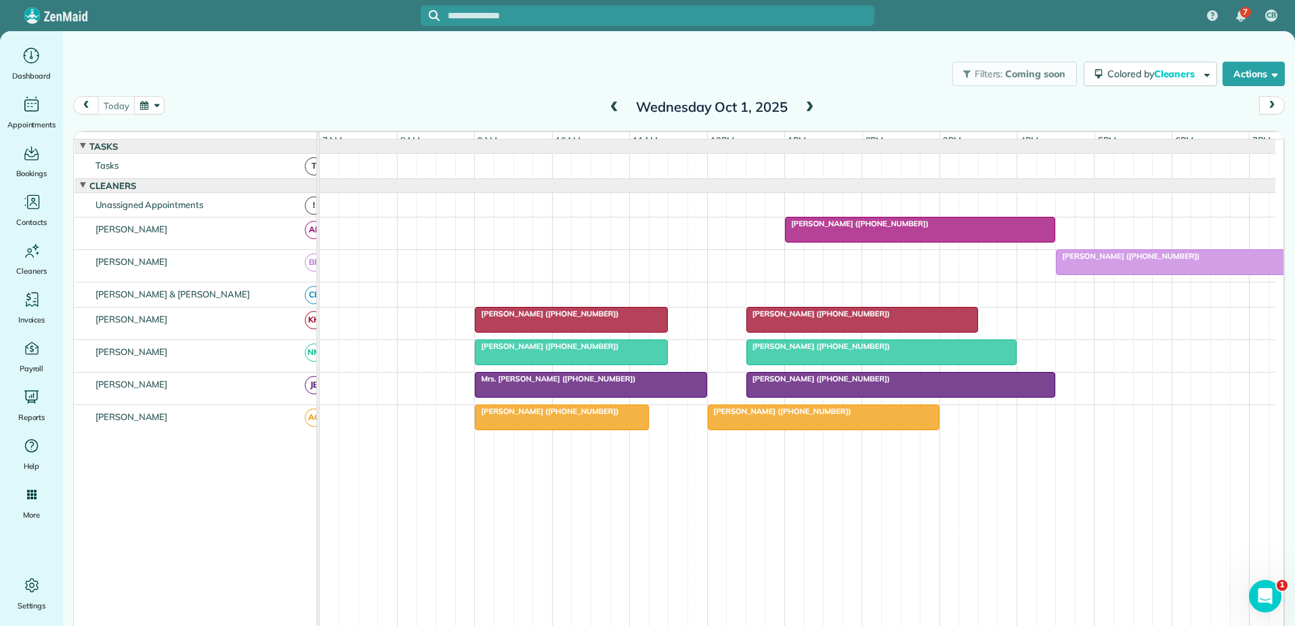
click at [182, 63] on div "Filters: Coming soon Colored by Cleaners Color by Cleaner Color by Team Color b…" at bounding box center [679, 73] width 1232 height 45
